Goal: Navigation & Orientation: Understand site structure

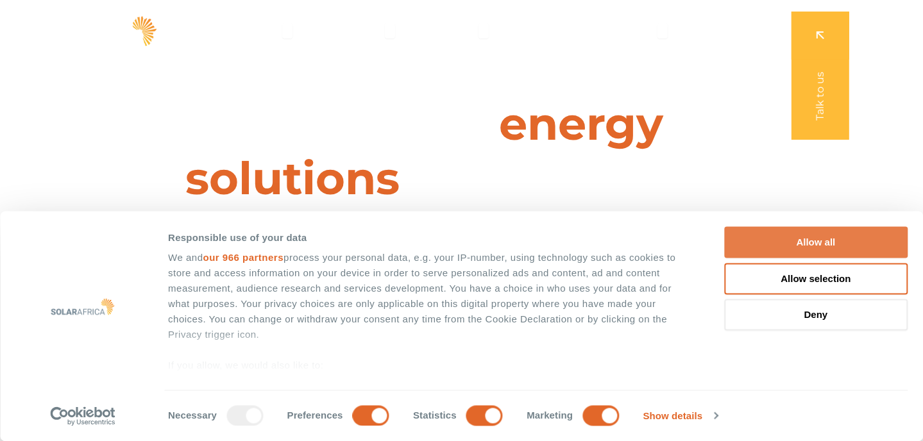
click at [840, 245] on button "Allow all" at bounding box center [815, 242] width 183 height 31
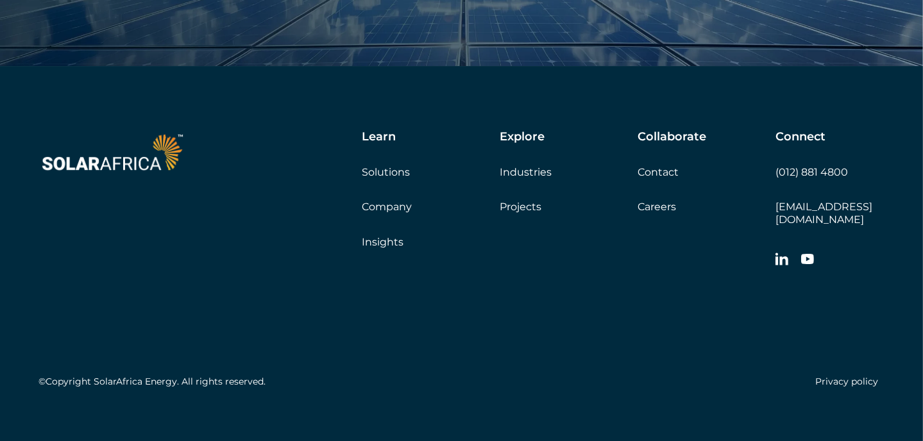
scroll to position [4365, 0]
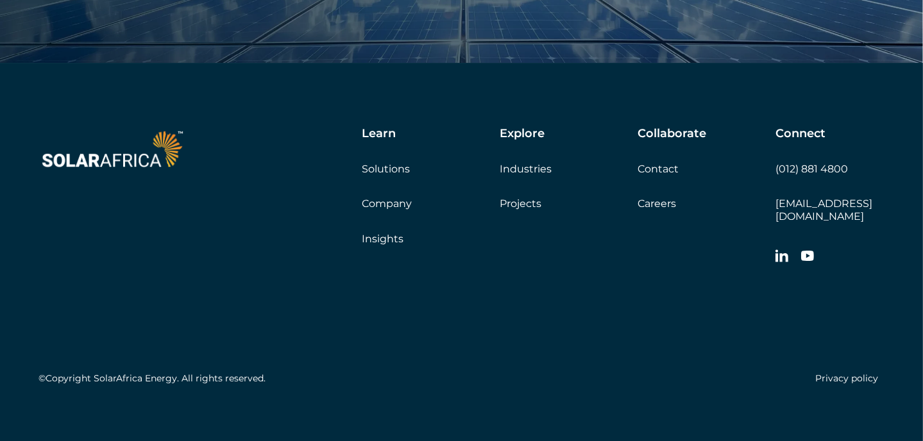
click at [396, 205] on link "Company" at bounding box center [387, 204] width 50 height 12
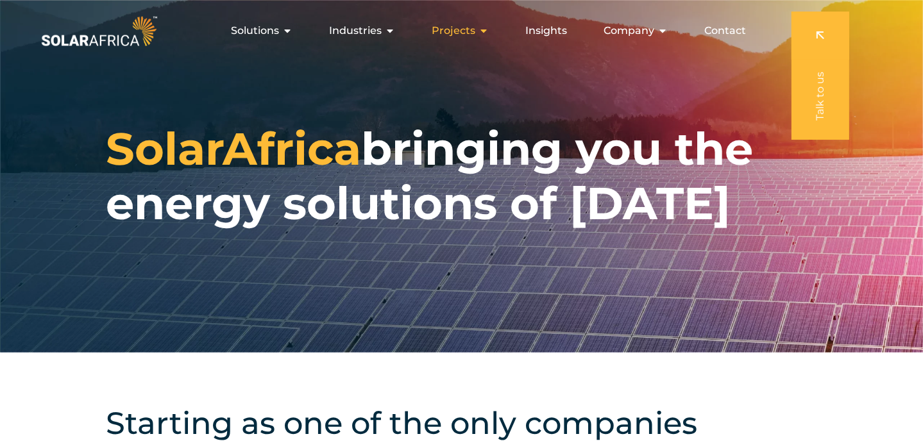
click at [465, 29] on span "Projects" at bounding box center [454, 30] width 44 height 15
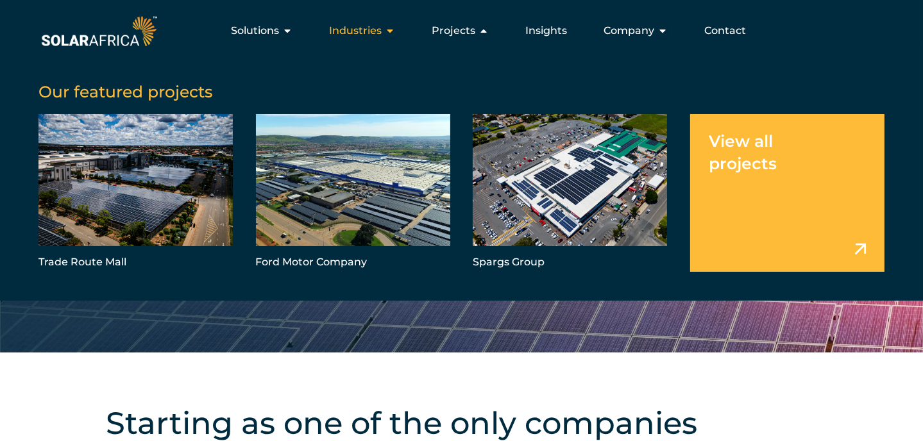
click at [375, 31] on span "Industries" at bounding box center [355, 30] width 53 height 15
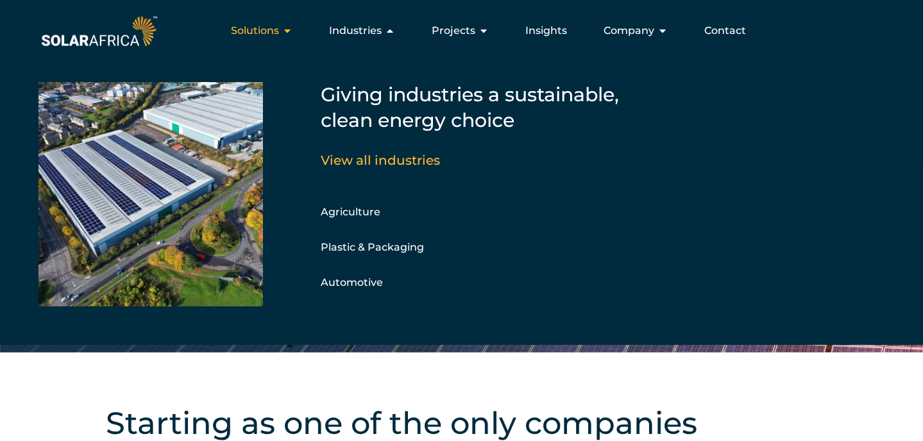
click at [290, 31] on icon "Menu" at bounding box center [287, 31] width 10 height 10
